Goal: Complete application form

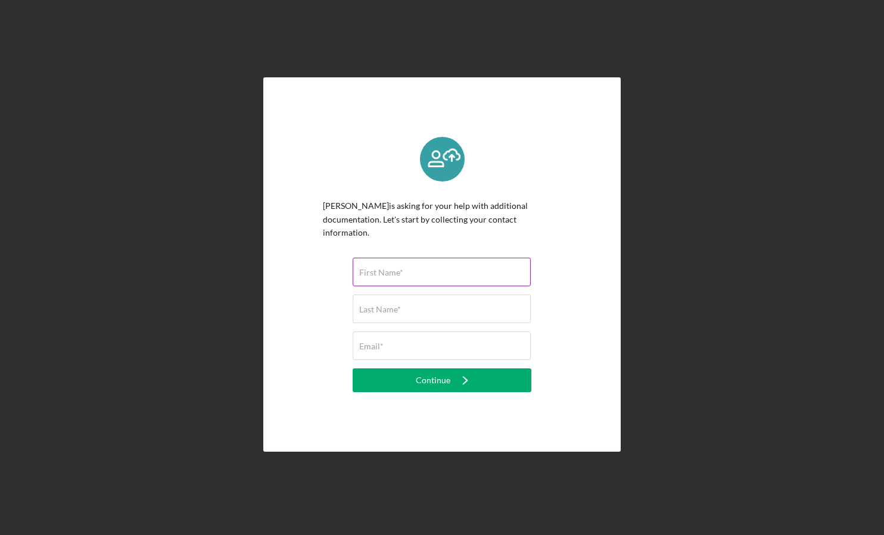
click at [479, 265] on input "First Name*" at bounding box center [442, 272] width 178 height 29
type input "Bart"
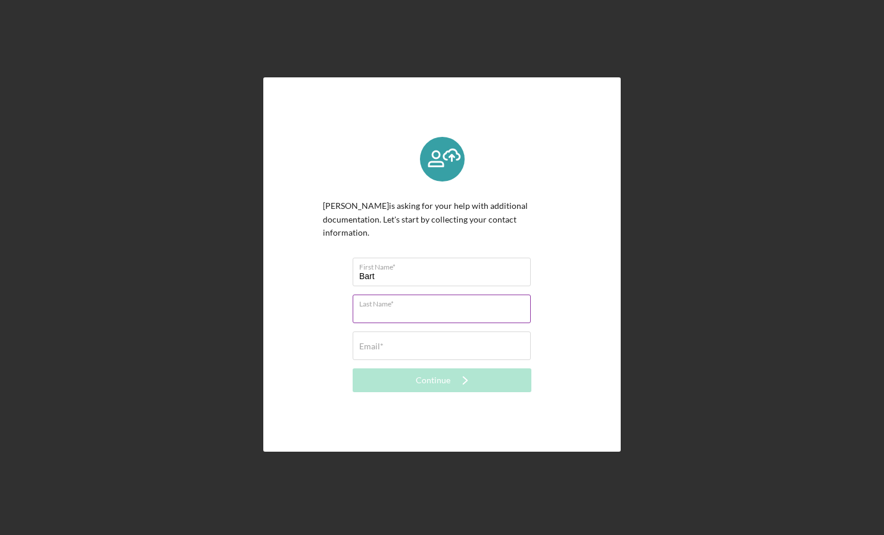
click at [408, 298] on div "Last Name* Required" at bounding box center [442, 310] width 179 height 30
type input "[PERSON_NAME]"
click at [415, 340] on input "Email*" at bounding box center [442, 346] width 178 height 29
type input "[EMAIL_ADDRESS][DOMAIN_NAME]"
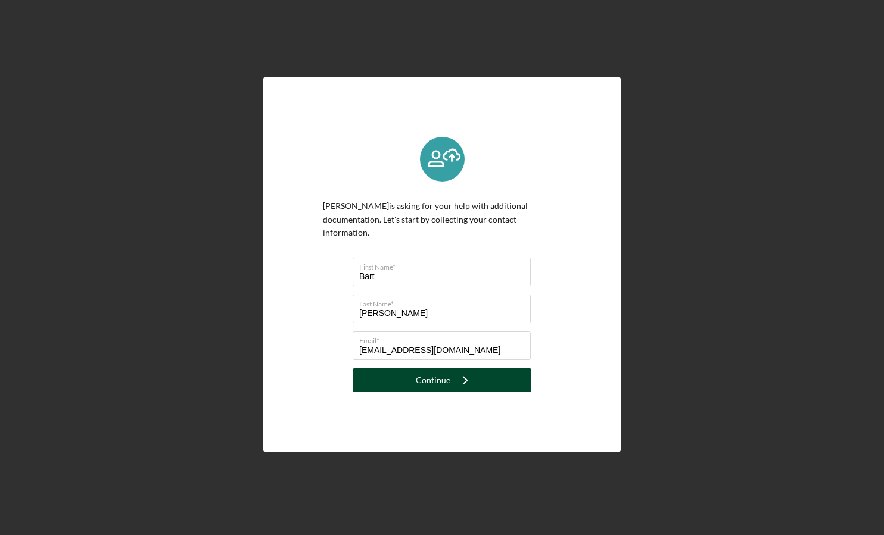
click at [379, 373] on button "Continue Icon/Navigate" at bounding box center [442, 381] width 179 height 24
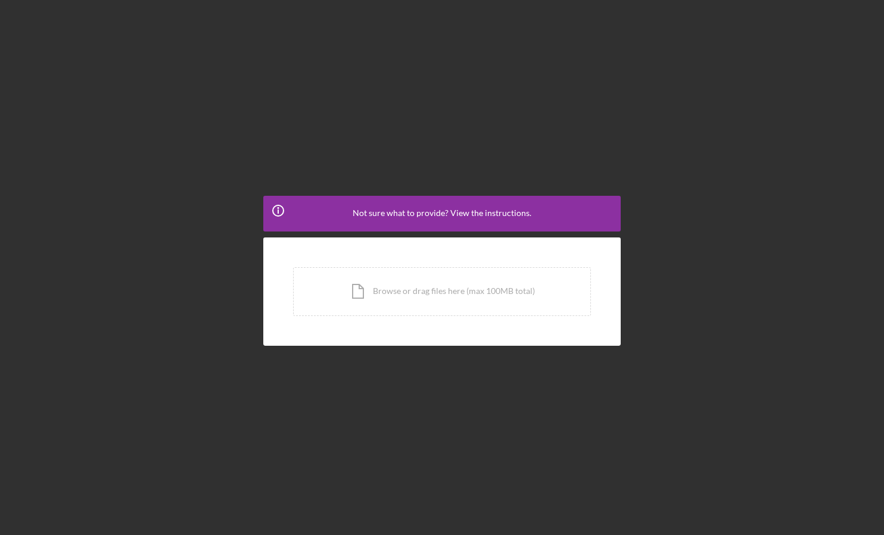
click at [397, 208] on span "Not sure what to provide? View the instructions." at bounding box center [442, 213] width 179 height 10
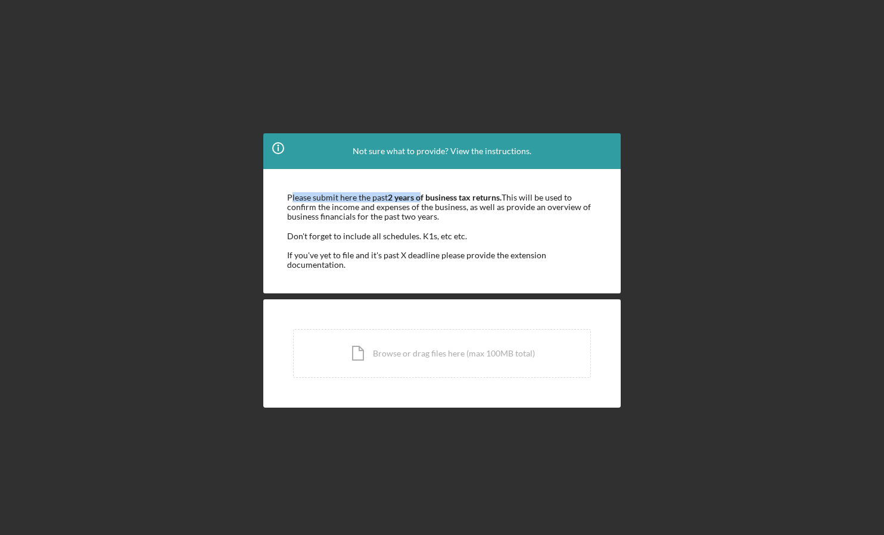
drag, startPoint x: 290, startPoint y: 195, endPoint x: 421, endPoint y: 195, distance: 131.0
click at [421, 195] on div "Please submit here the past 2 years of business tax returns. This will be used …" at bounding box center [442, 207] width 310 height 29
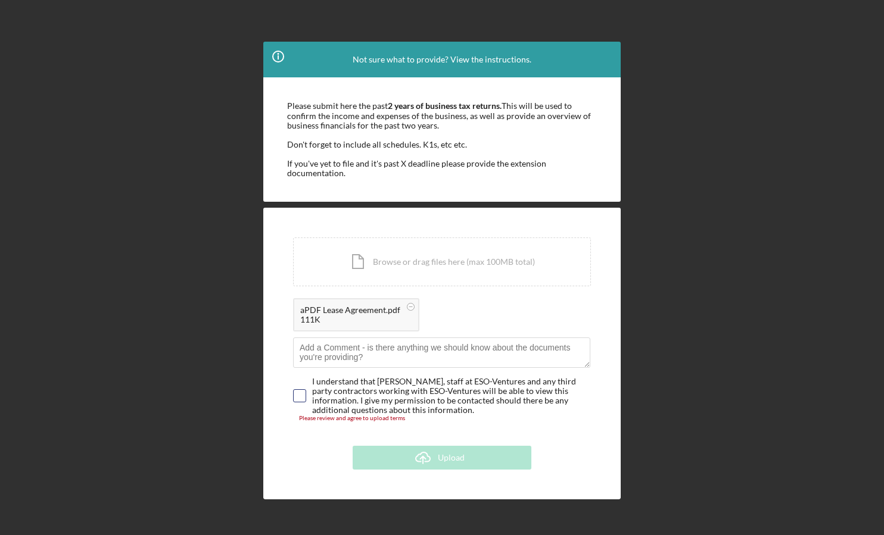
click at [306, 394] on div at bounding box center [299, 396] width 13 height 13
checkbox input "true"
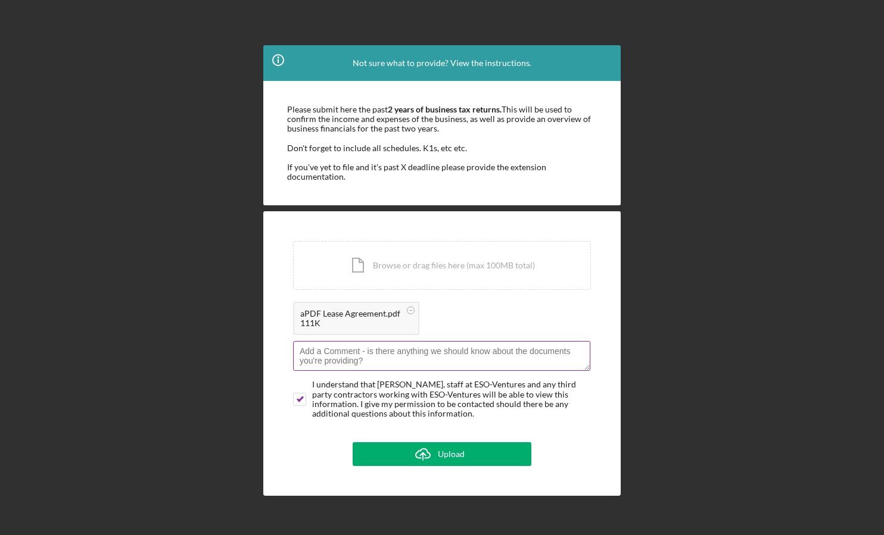
click at [345, 369] on textarea at bounding box center [441, 356] width 297 height 30
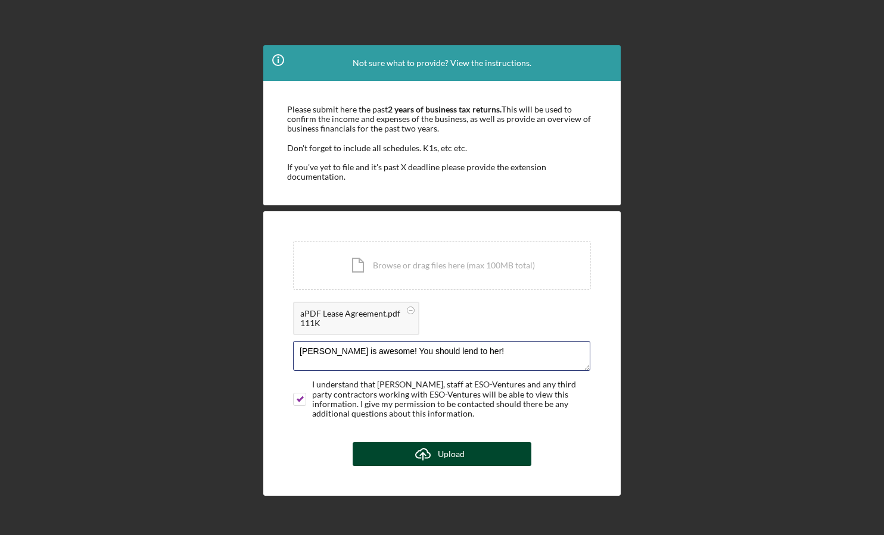
type textarea "[PERSON_NAME] is awesome! You should lend to her!"
click at [429, 454] on icon "submit" at bounding box center [423, 453] width 14 height 9
